Goal: Information Seeking & Learning: Learn about a topic

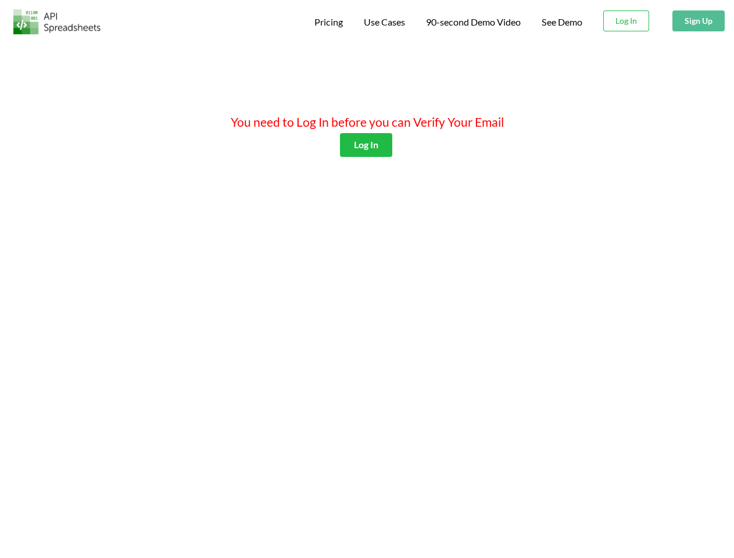
click at [326, 22] on span "Pricing" at bounding box center [328, 21] width 28 height 11
click at [383, 22] on span "Use Cases" at bounding box center [384, 21] width 41 height 11
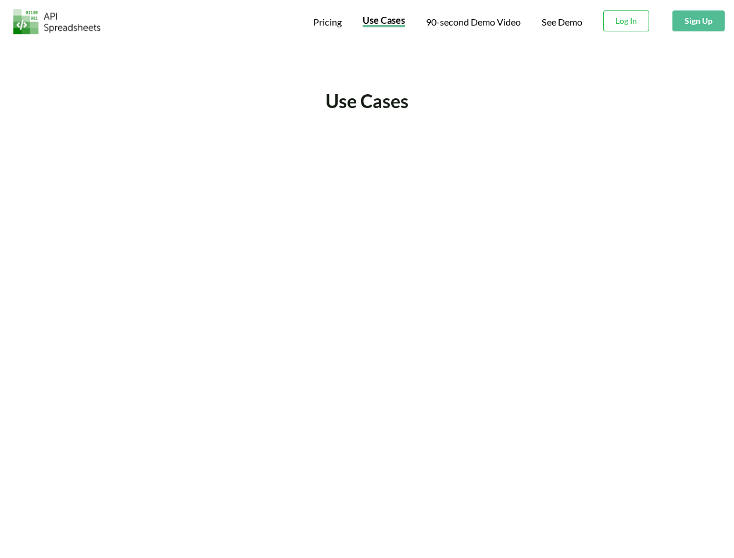
click at [472, 22] on span "90-second Demo Video" at bounding box center [473, 21] width 95 height 9
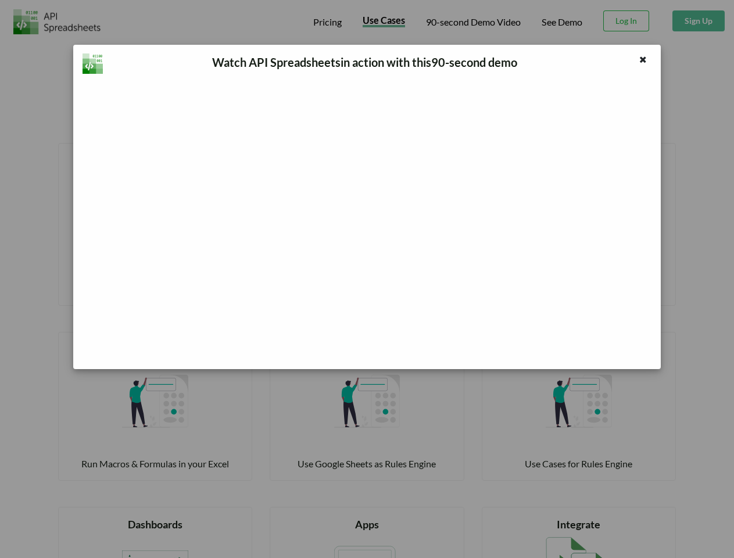
click at [626, 21] on div "Watch API Spreadsheets in action with this 90 -second demo" at bounding box center [367, 279] width 734 height 558
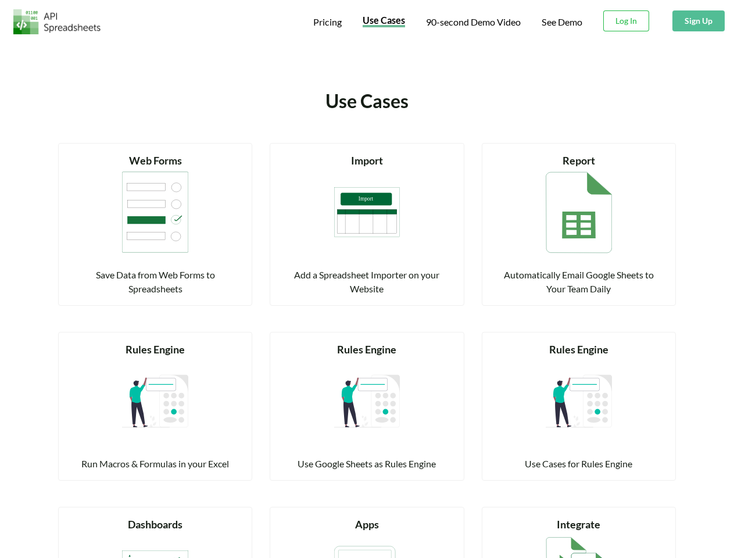
click at [698, 21] on button "Sign Up" at bounding box center [698, 20] width 52 height 21
click at [365, 145] on div "Read more Import Add a Spreadsheet Importer on your Website" at bounding box center [367, 224] width 194 height 163
